Goal: Task Accomplishment & Management: Use online tool/utility

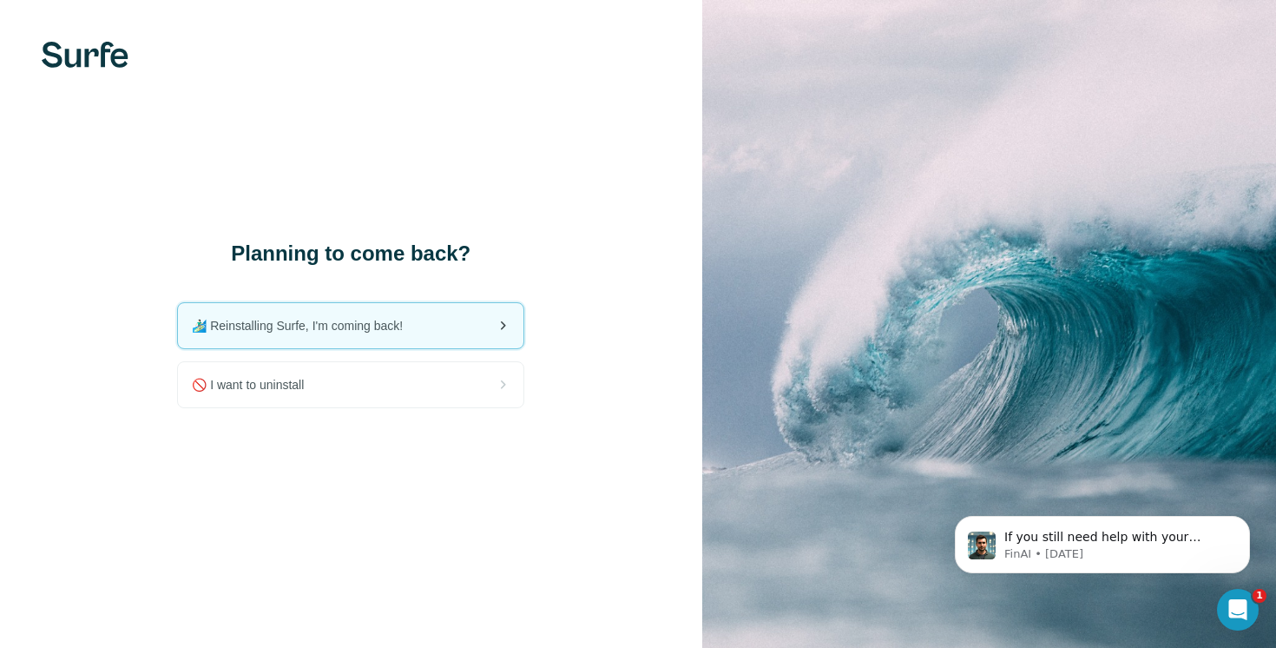
click at [292, 330] on span "🏄🏻‍♂️ Reinstalling Surfe, I'm coming back!" at bounding box center [304, 325] width 225 height 17
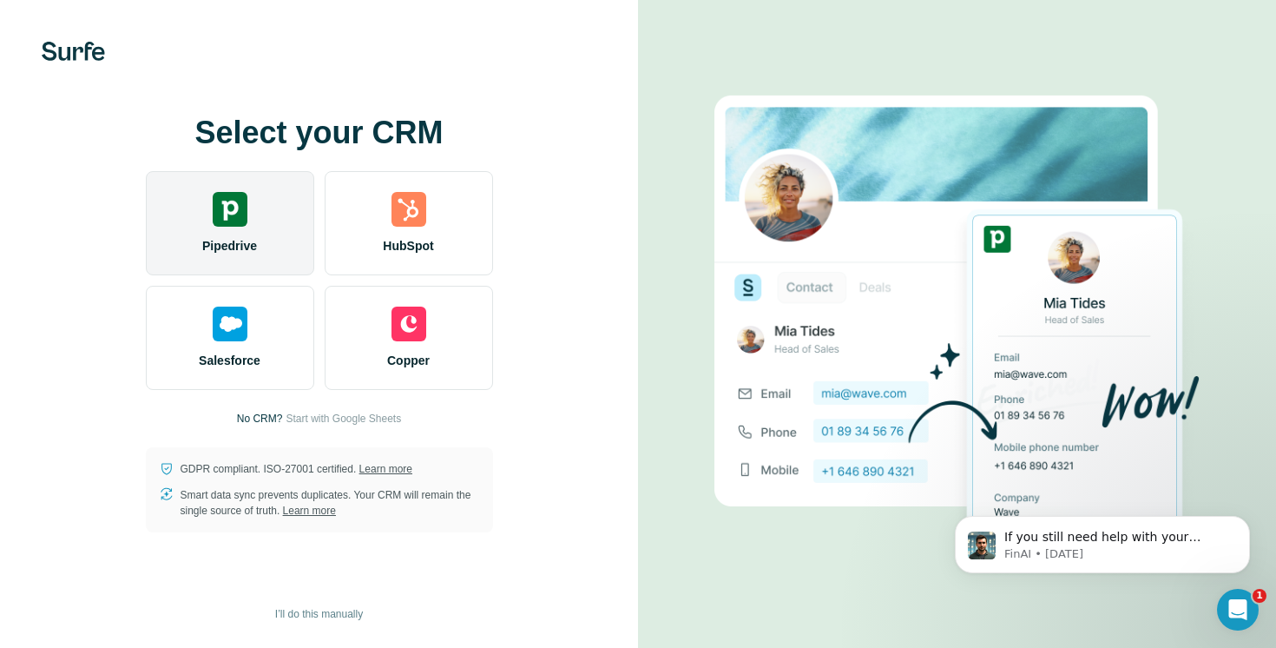
click at [289, 247] on div "Pipedrive" at bounding box center [230, 223] width 168 height 104
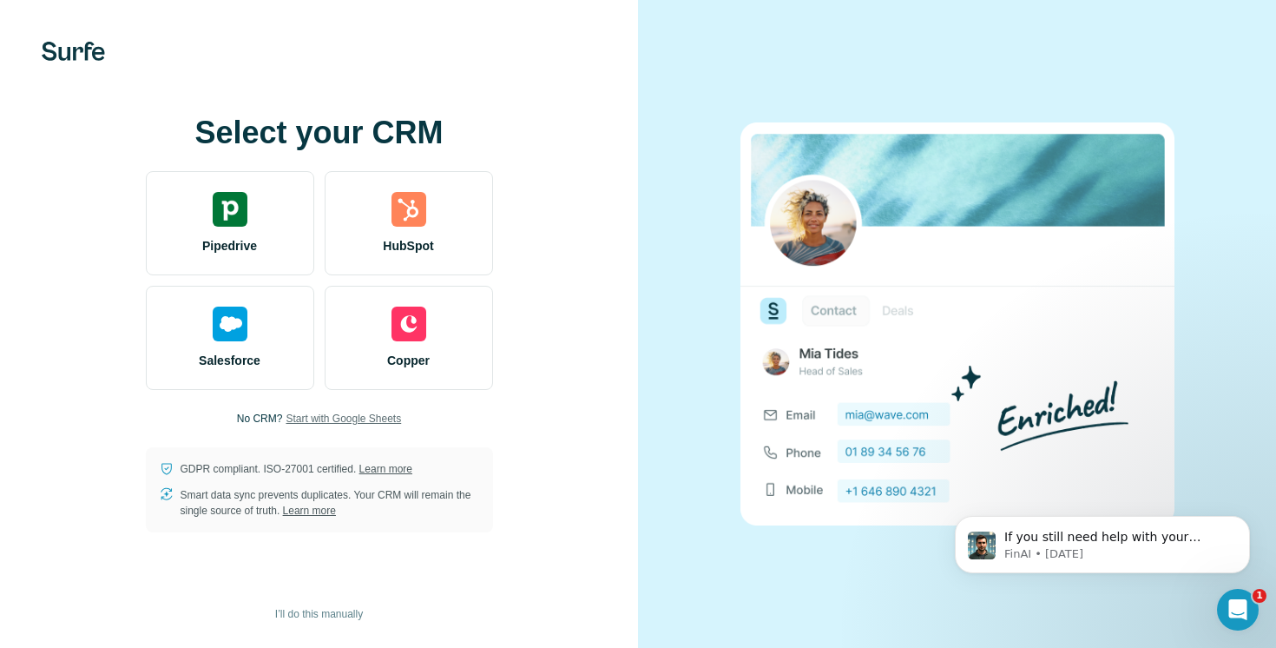
click at [331, 419] on span "Start with Google Sheets" at bounding box center [343, 419] width 115 height 16
